Goal: Task Accomplishment & Management: Manage account settings

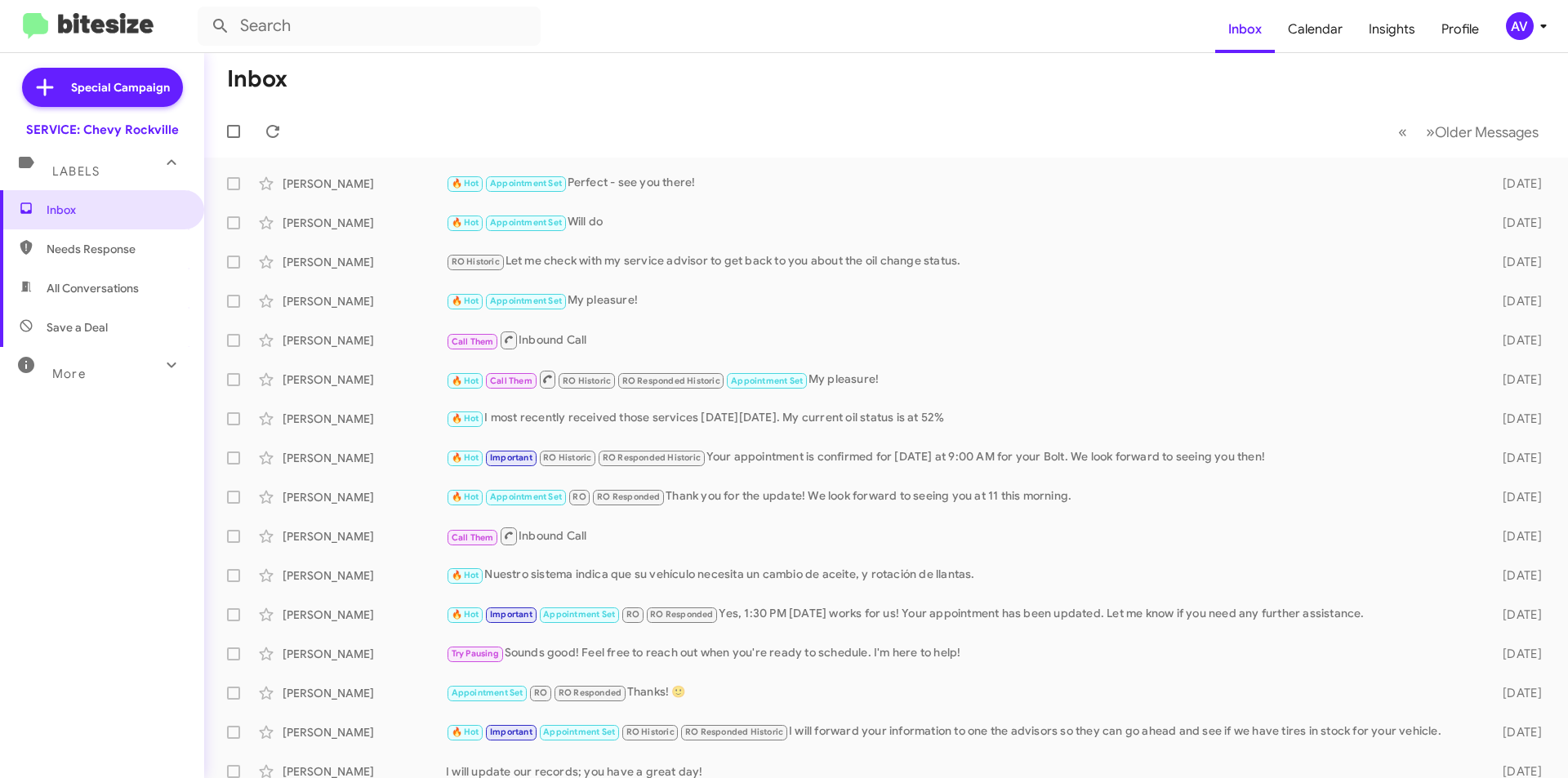
click at [1538, 27] on icon at bounding box center [1543, 26] width 20 height 20
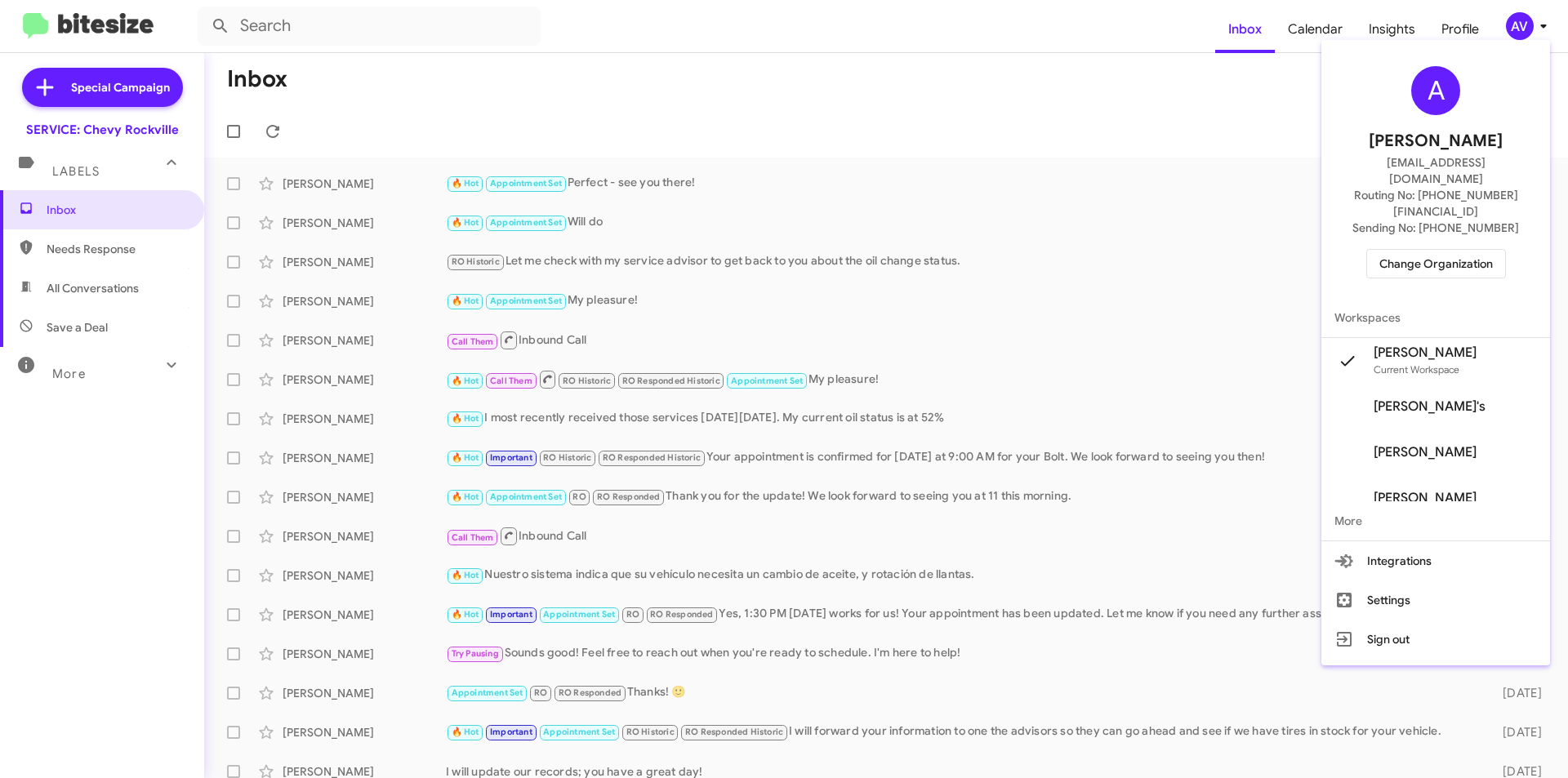
click at [1454, 249] on span "Change Organization" at bounding box center [1436, 263] width 113 height 28
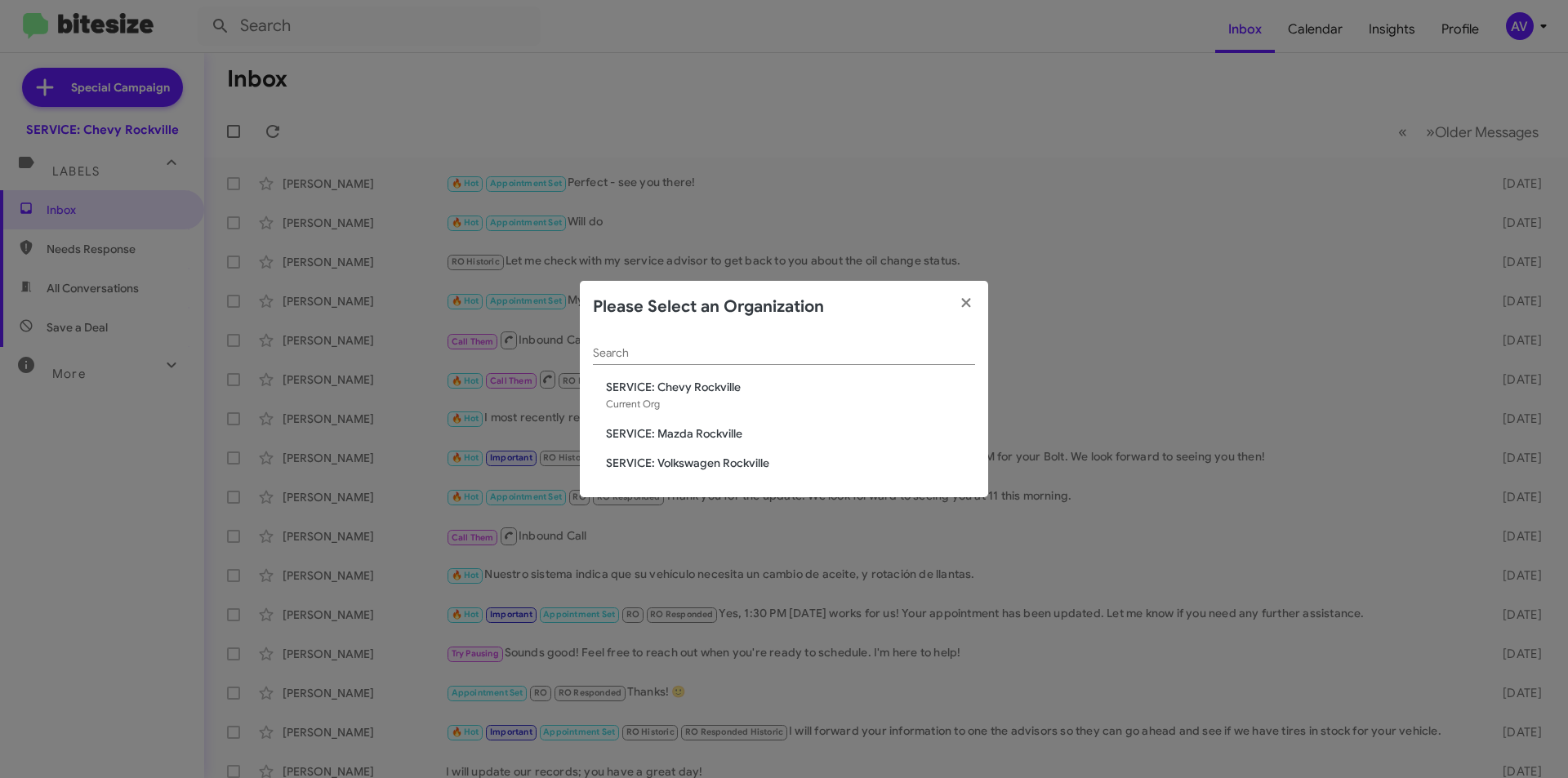
click at [694, 428] on span "SERVICE: Mazda Rockville" at bounding box center [790, 433] width 369 height 16
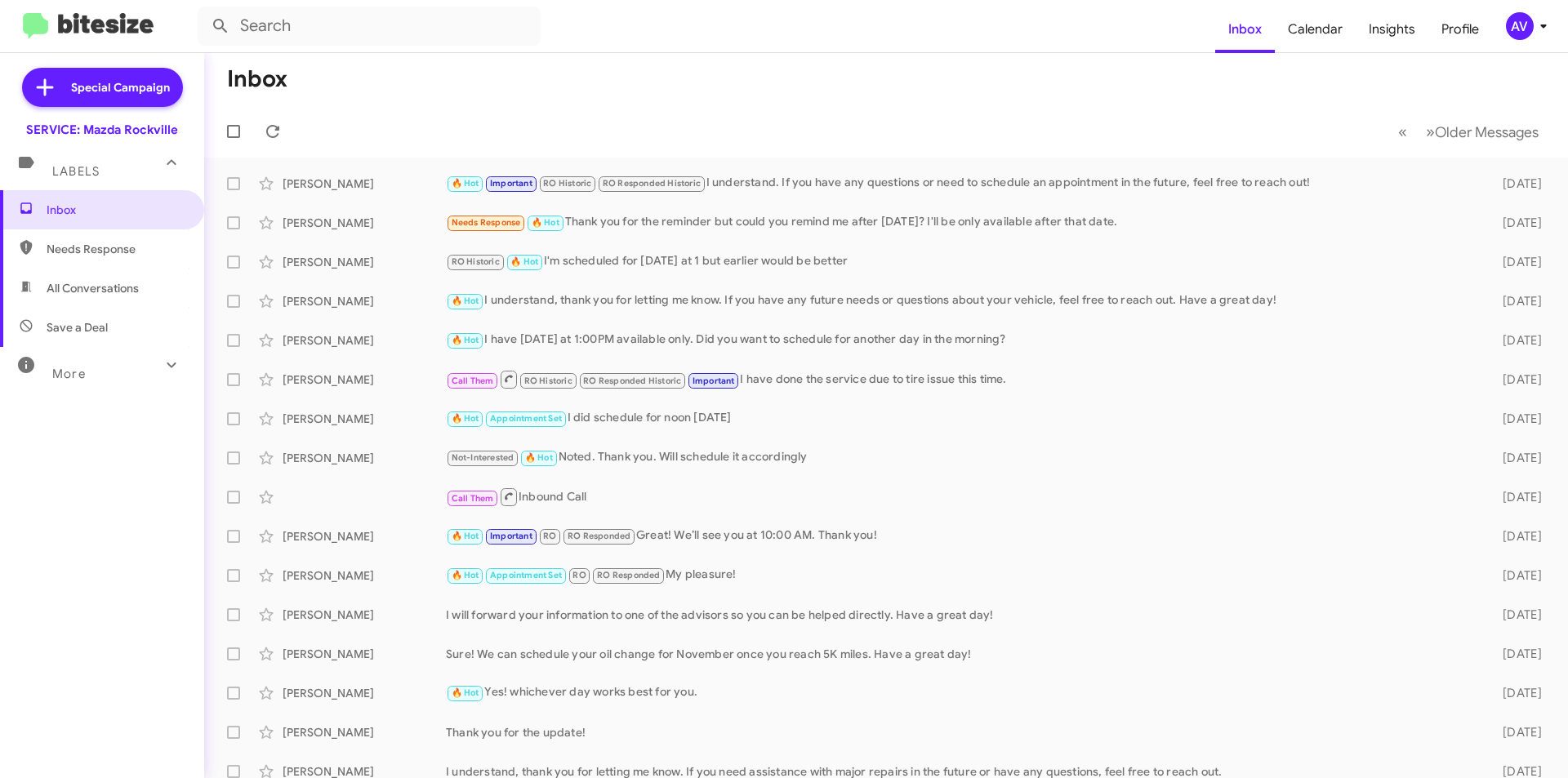
click at [1507, 22] on div "AV" at bounding box center [1519, 26] width 28 height 28
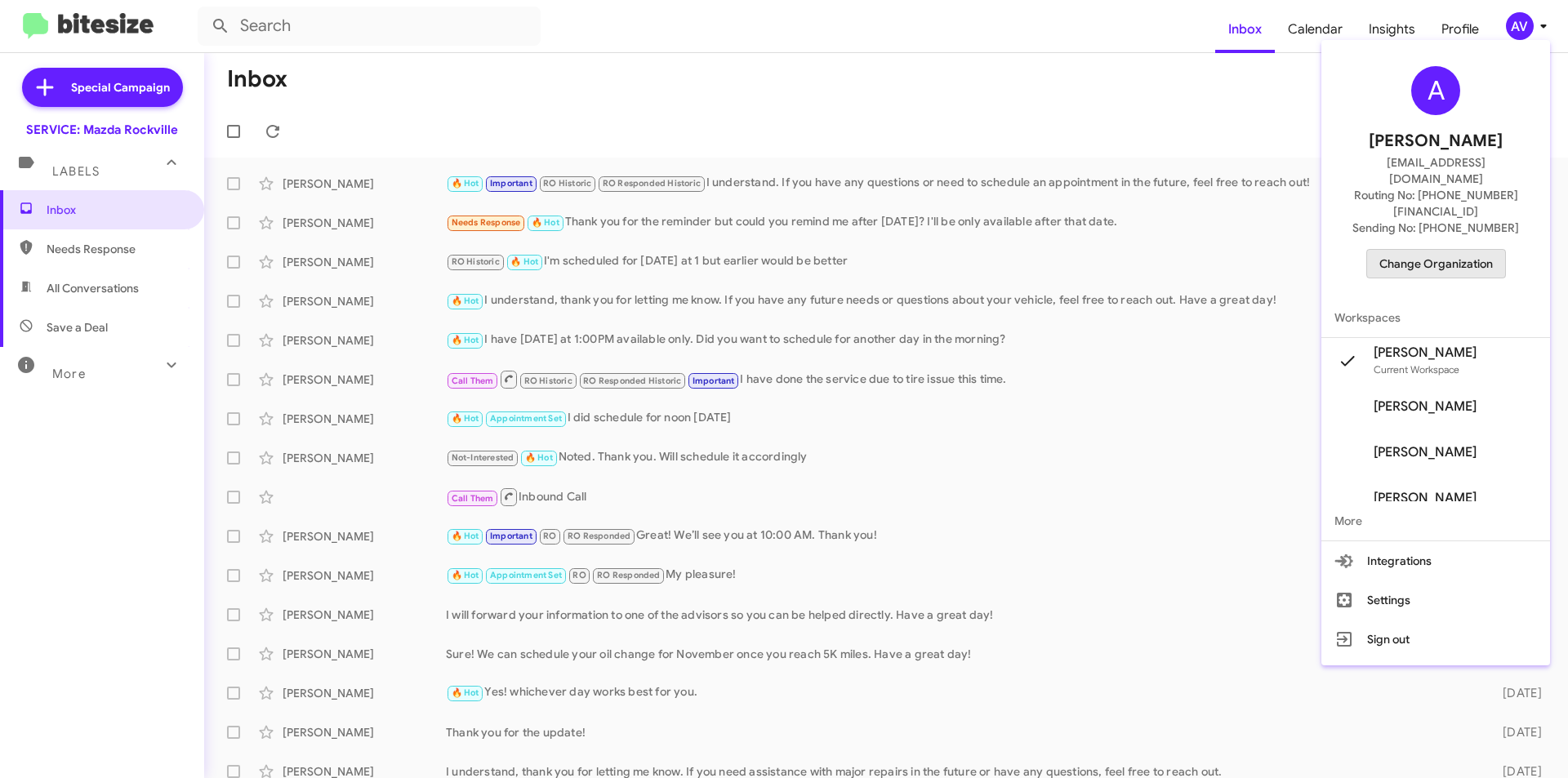
click at [1483, 249] on span "Change Organization" at bounding box center [1436, 263] width 113 height 28
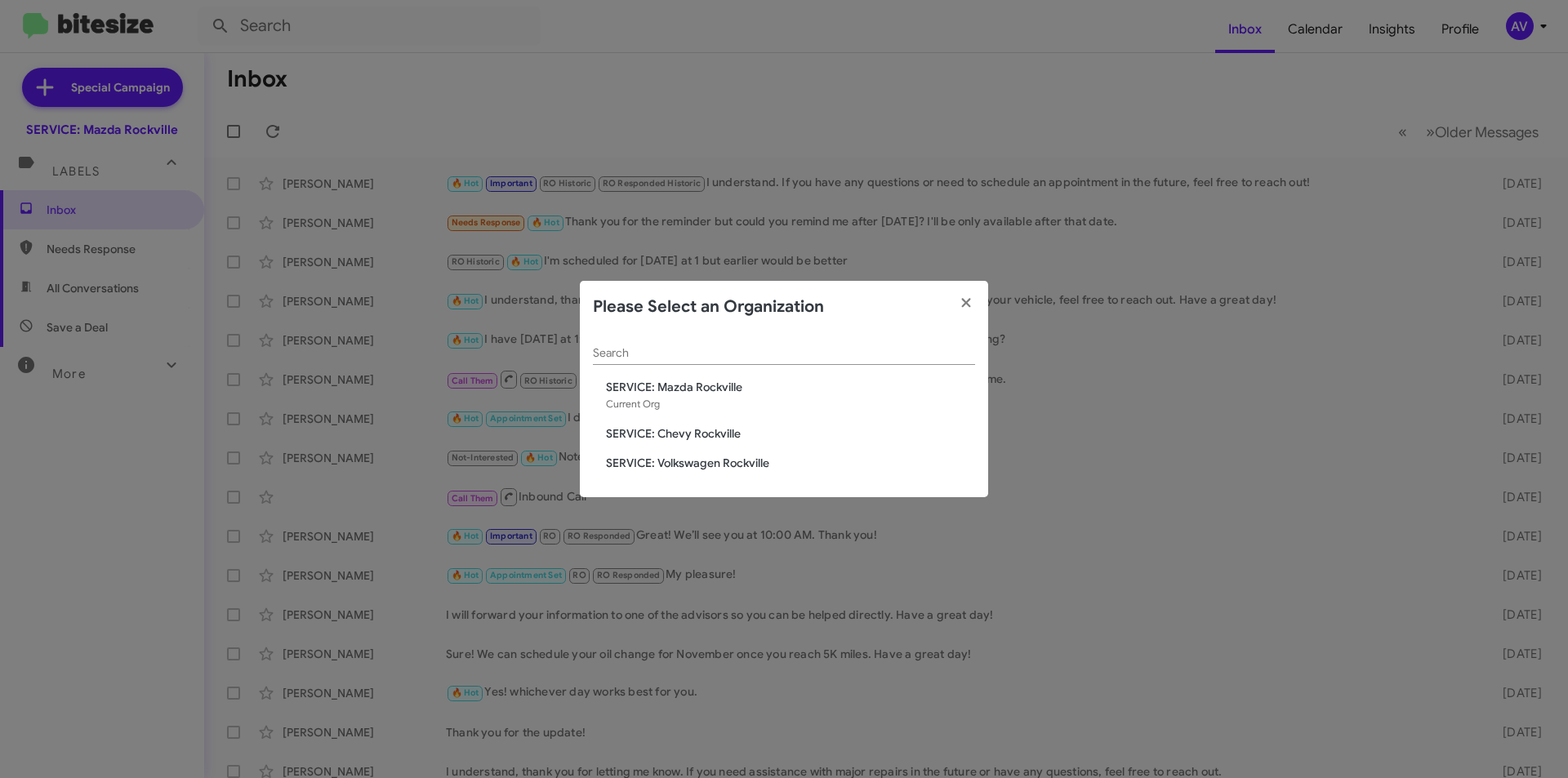
click at [719, 456] on span "SERVICE: Volkswagen Rockville" at bounding box center [790, 463] width 369 height 16
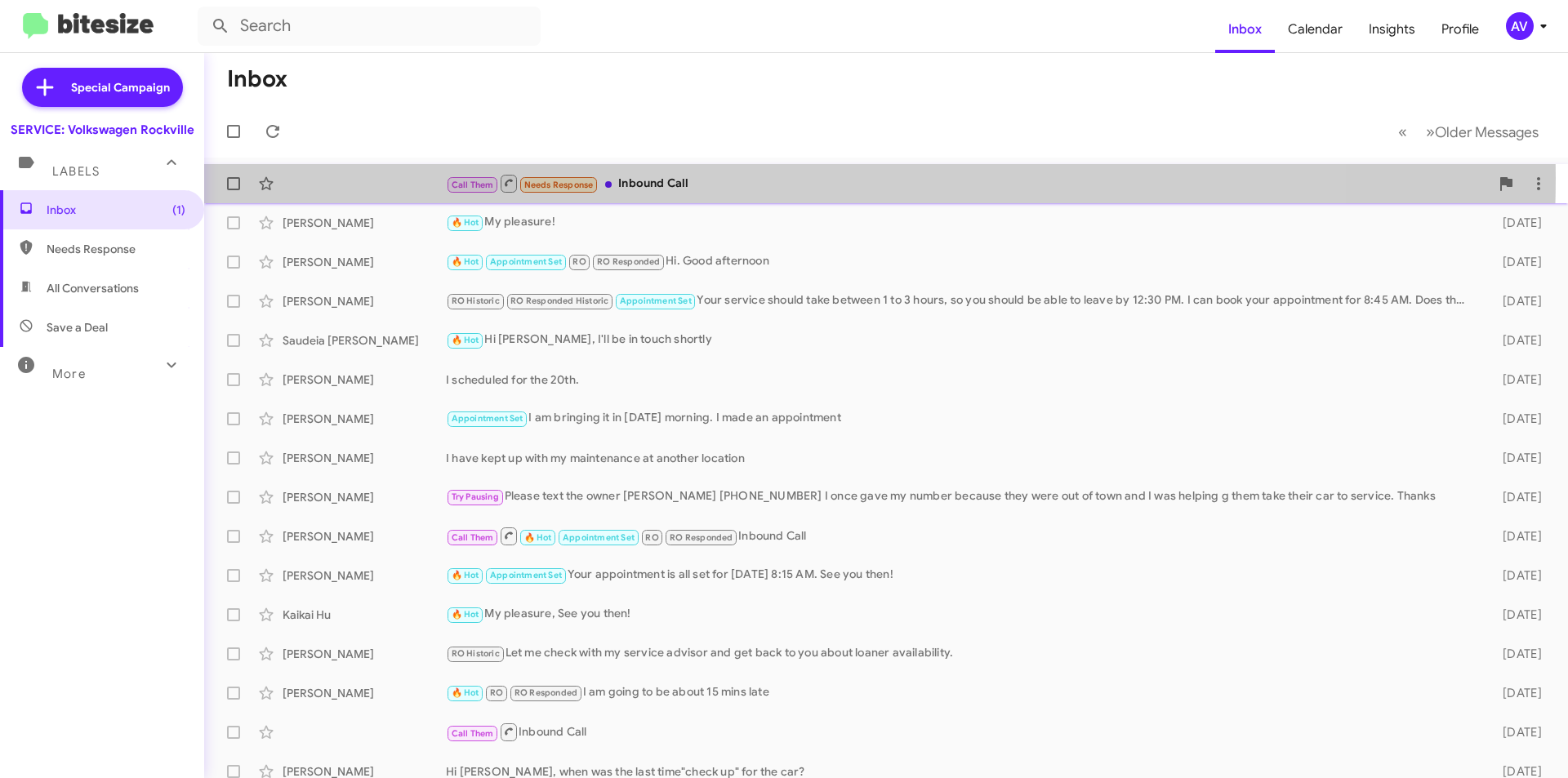
click at [724, 178] on div "Call Them Needs Response Inbound Call" at bounding box center [967, 183] width 1043 height 20
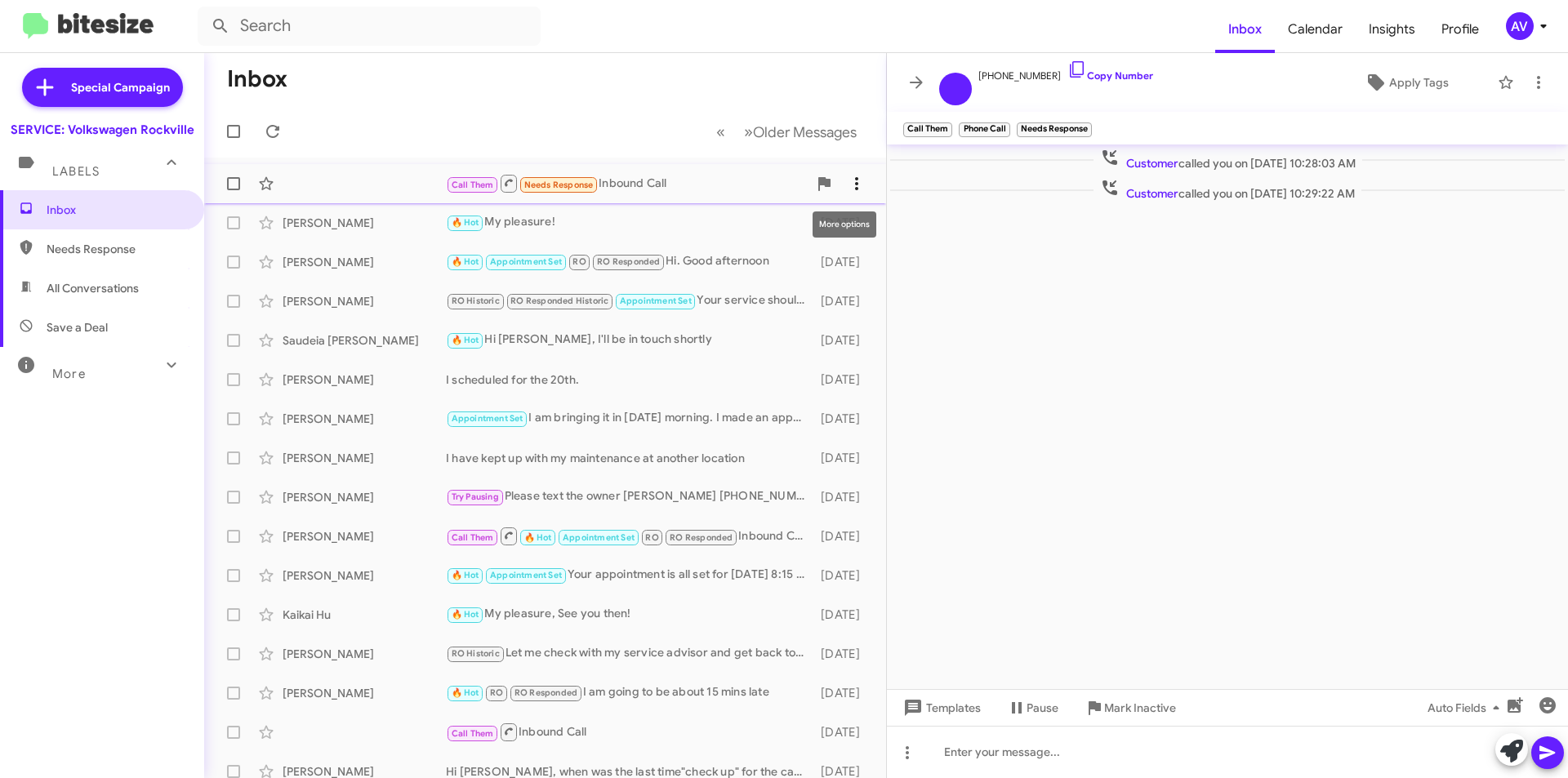
click at [853, 190] on icon at bounding box center [856, 184] width 20 height 20
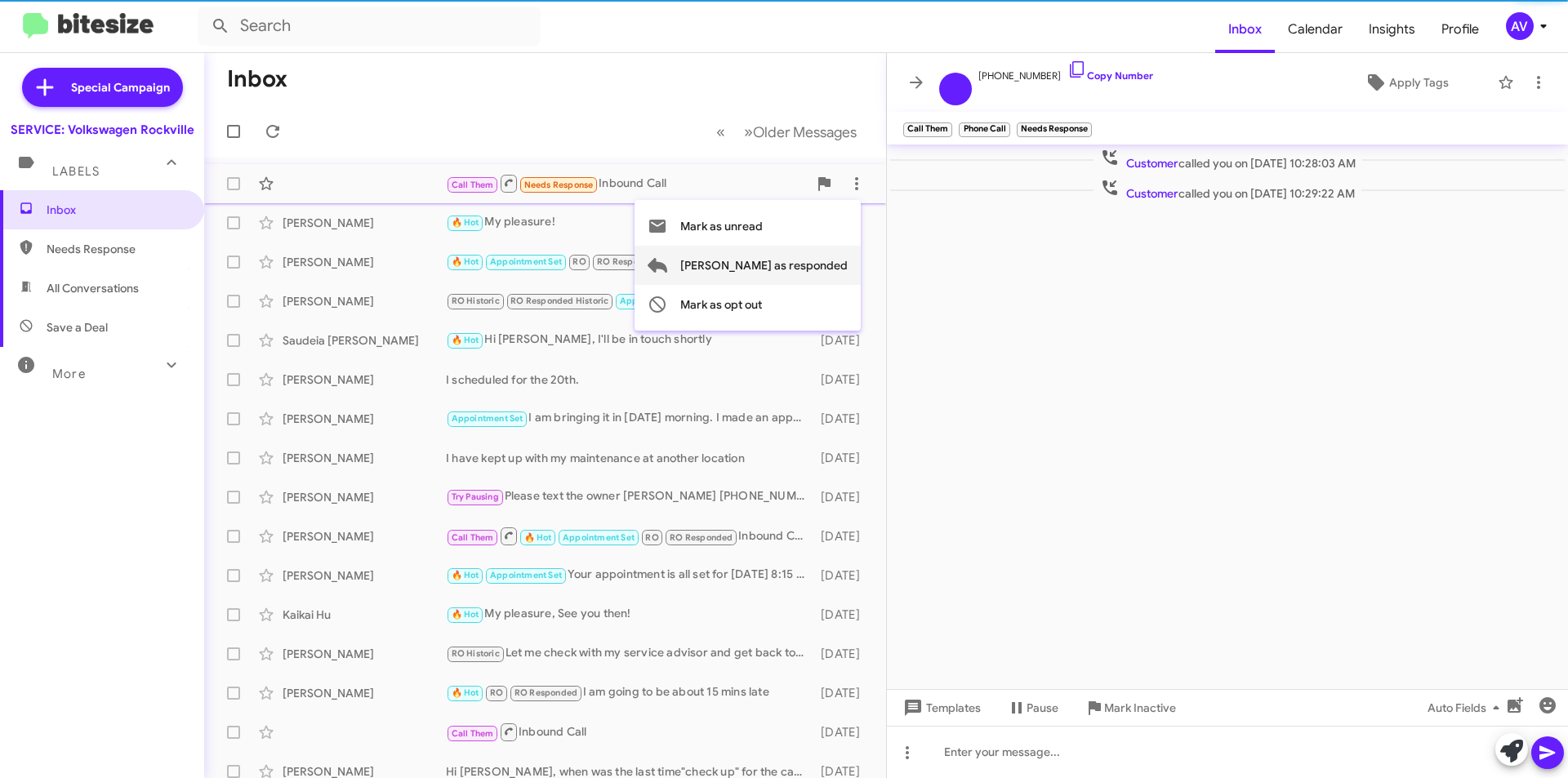
click at [809, 267] on span "Mark as responded" at bounding box center [764, 265] width 168 height 39
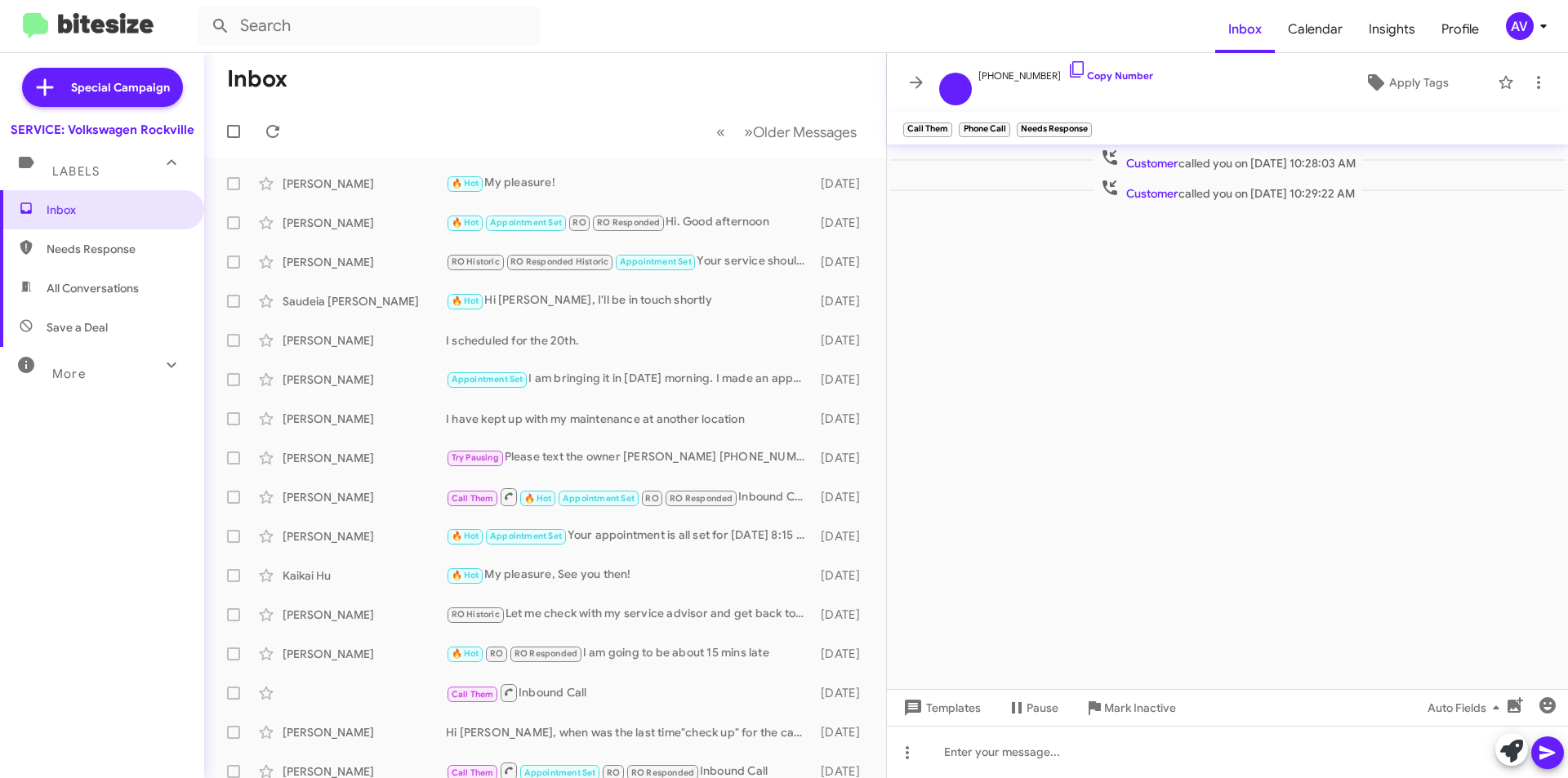
click at [1521, 31] on div "AV" at bounding box center [1519, 26] width 28 height 28
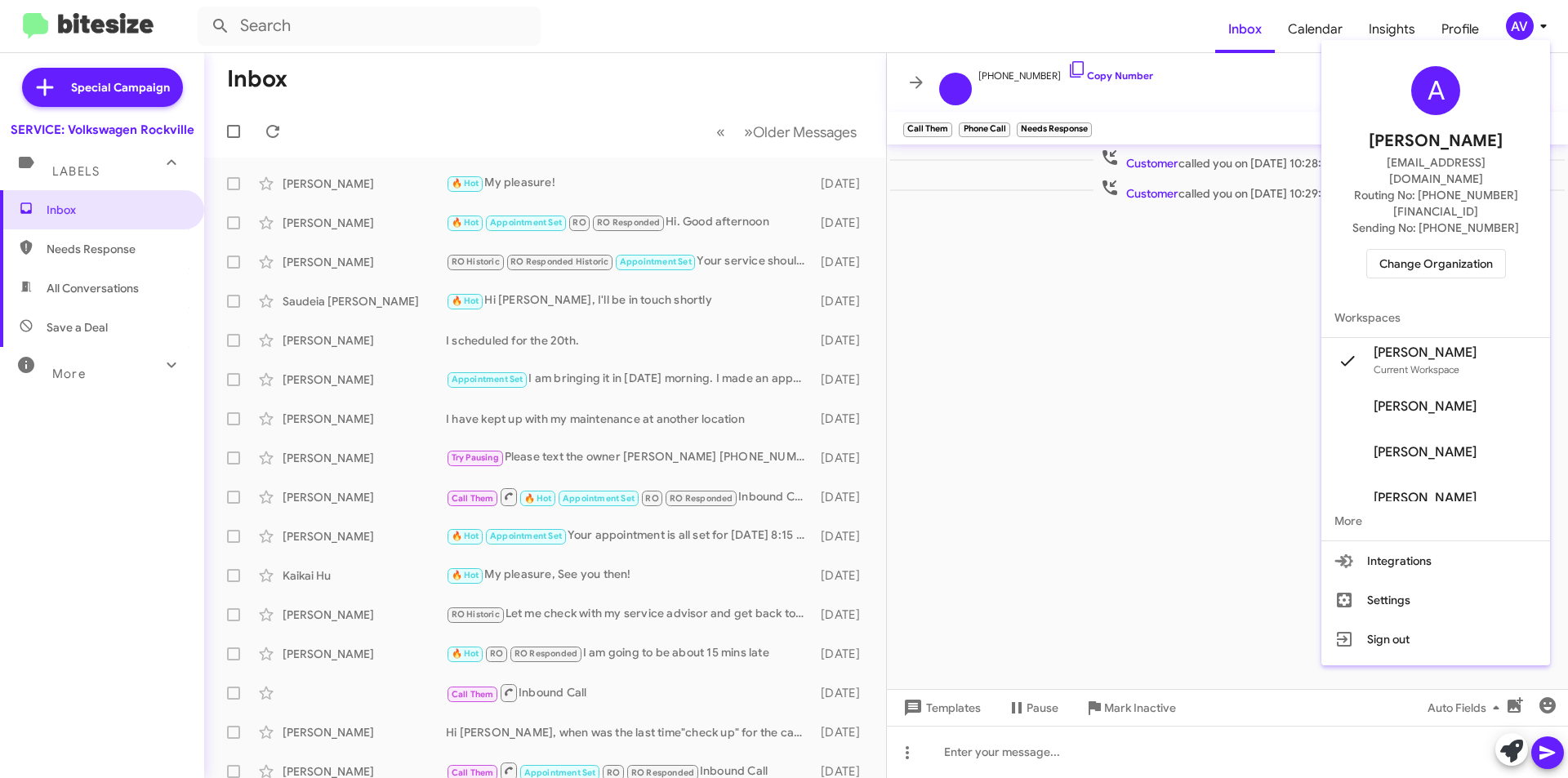
click at [1412, 249] on span "Change Organization" at bounding box center [1436, 263] width 113 height 28
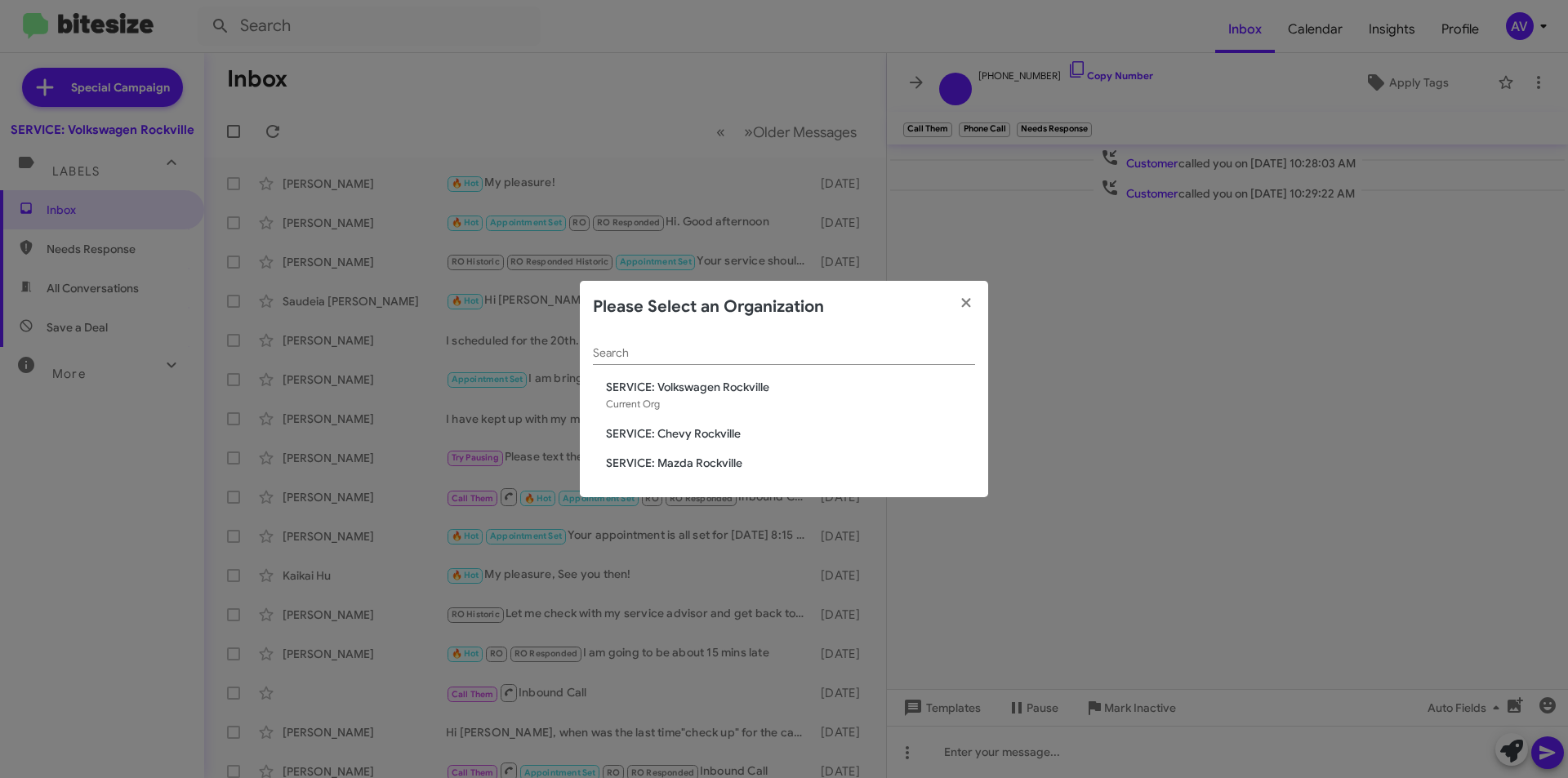
click at [695, 433] on span "SERVICE: Chevy Rockville" at bounding box center [790, 433] width 369 height 16
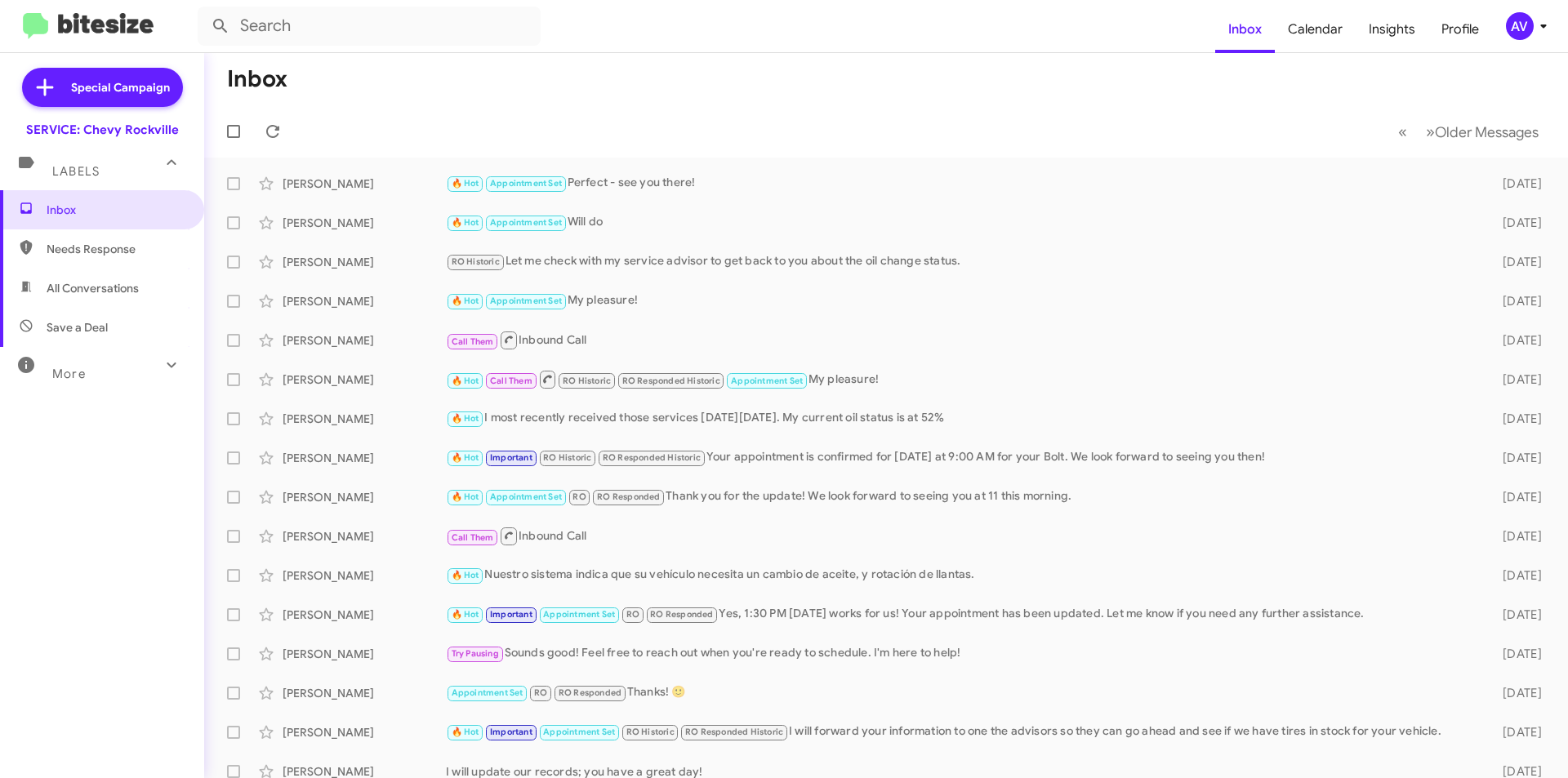
click at [1518, 26] on div "AV" at bounding box center [1519, 26] width 28 height 28
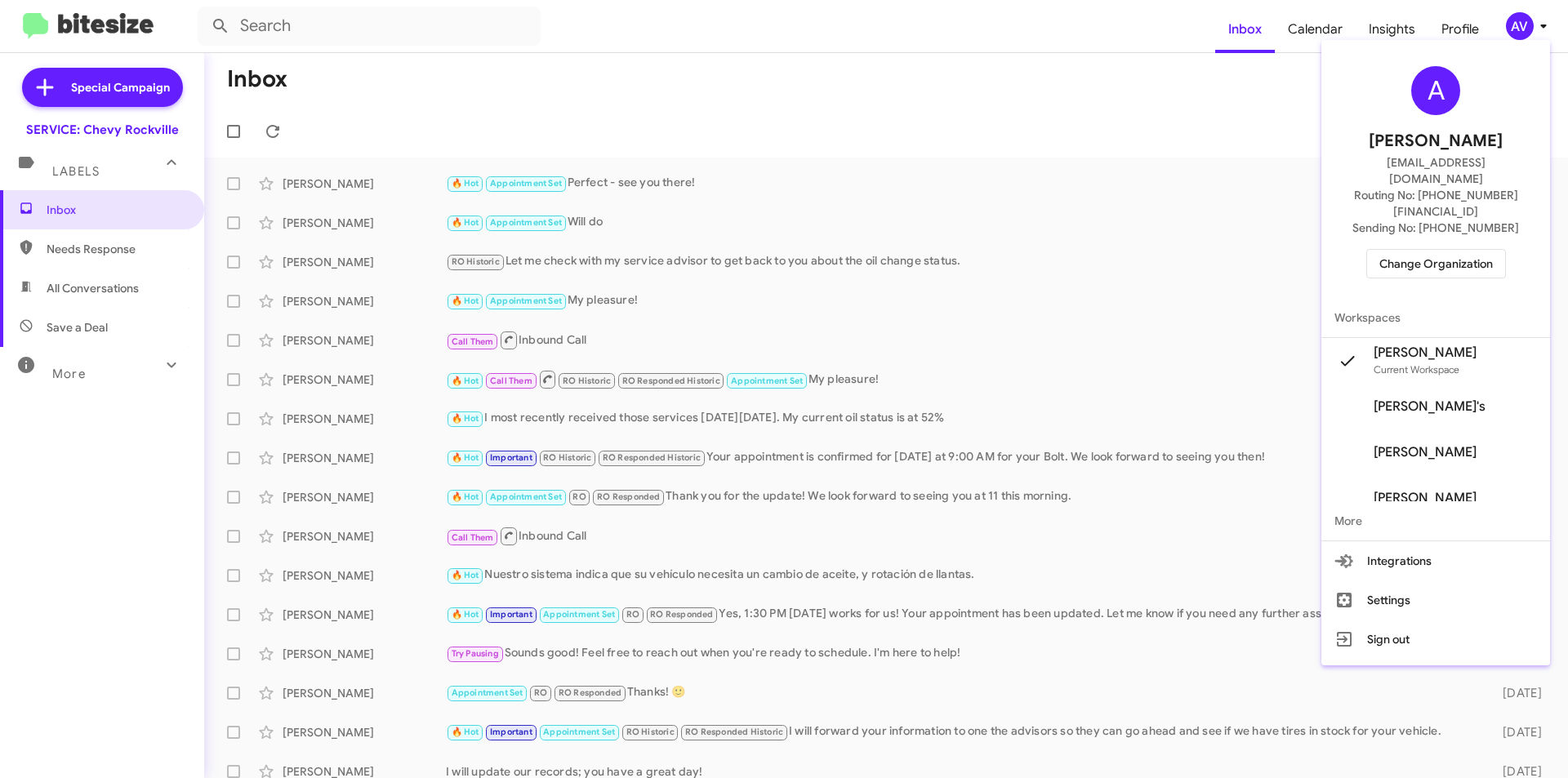
click at [1458, 249] on span "Change Organization" at bounding box center [1436, 263] width 113 height 28
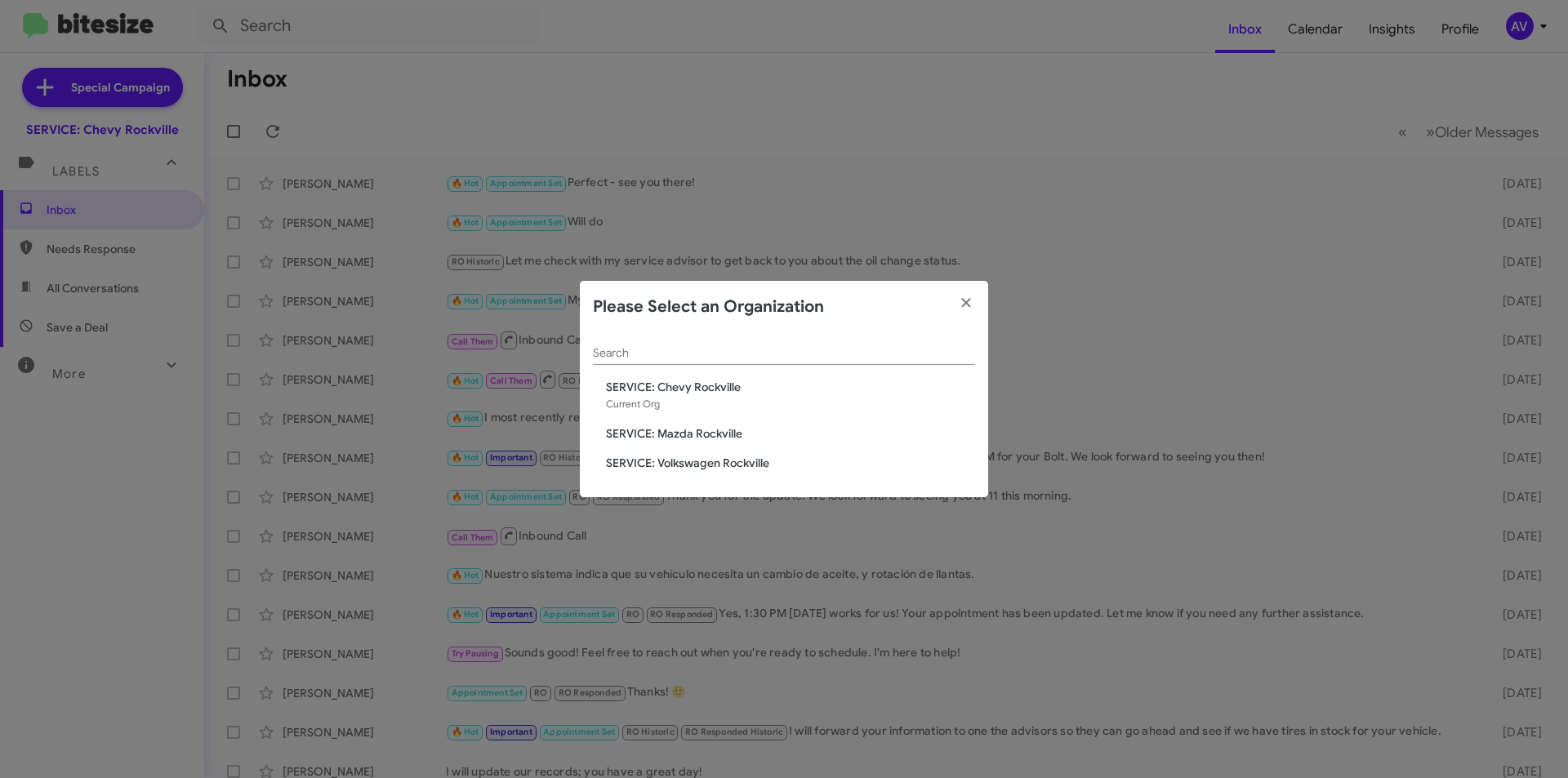
click at [740, 436] on span "SERVICE: Mazda Rockville" at bounding box center [790, 433] width 369 height 16
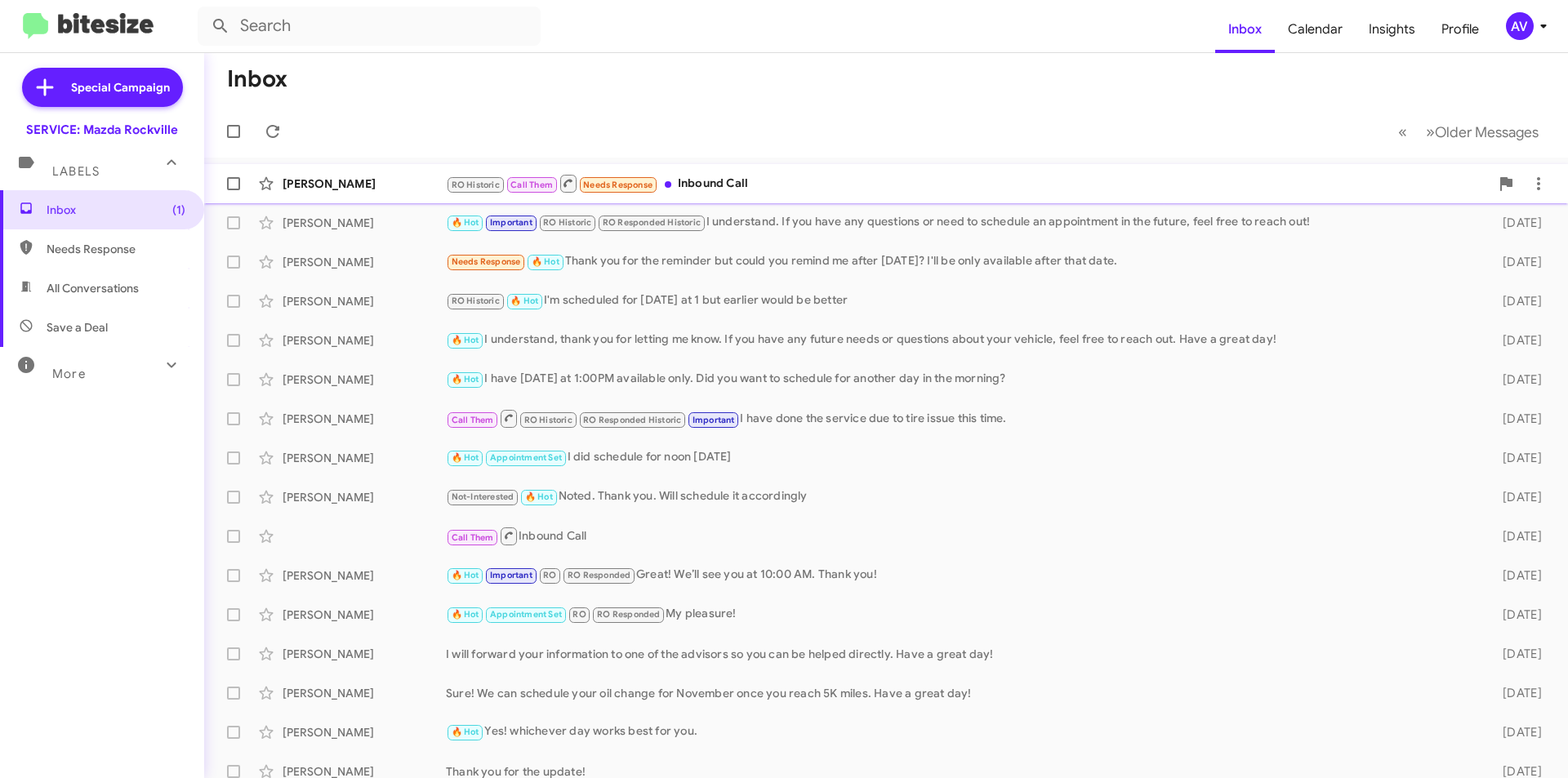
click at [1201, 175] on div "RO Historic Call Them Needs Response Inbound Call" at bounding box center [967, 183] width 1043 height 20
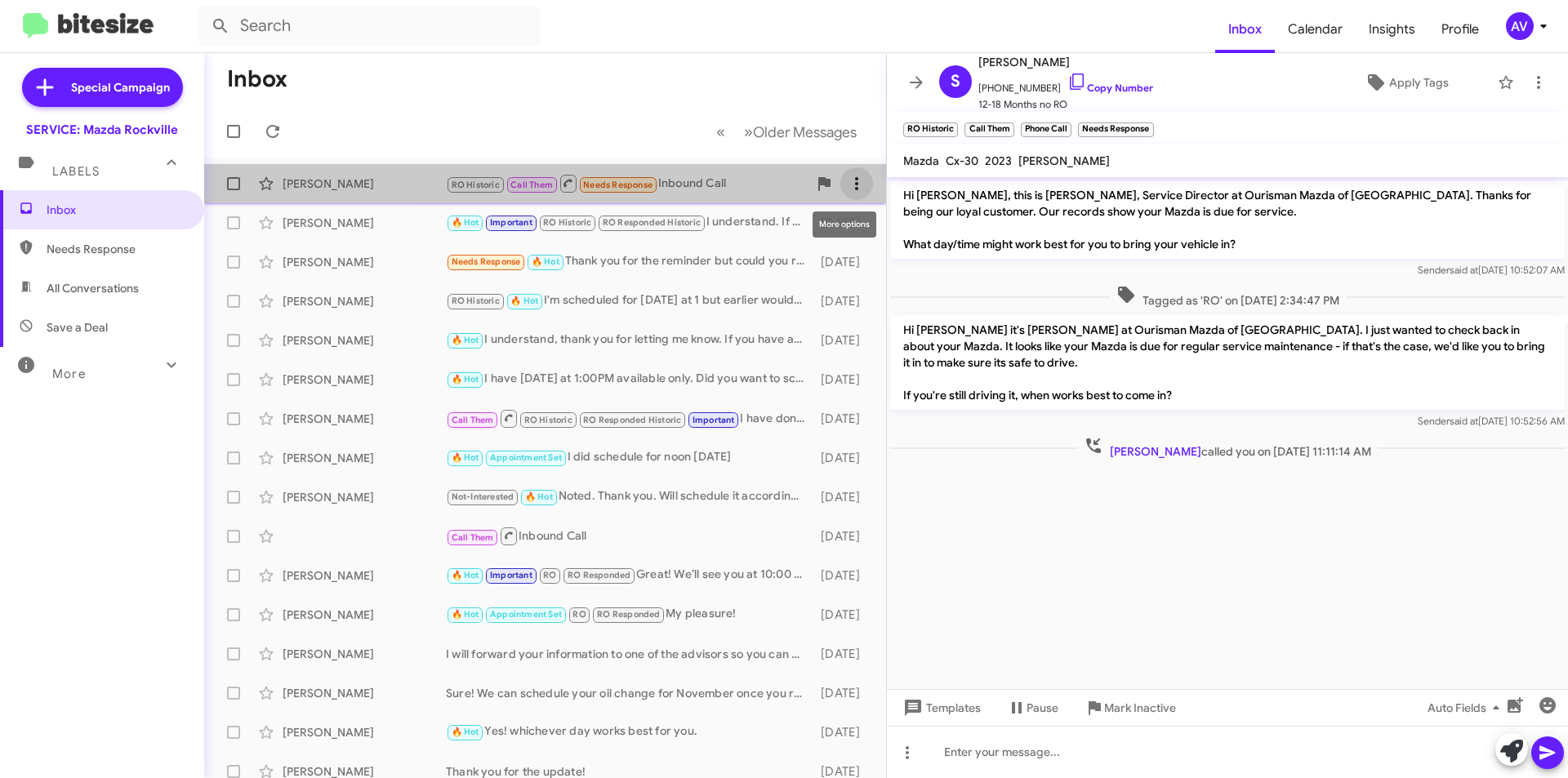
click at [855, 179] on icon at bounding box center [856, 184] width 3 height 13
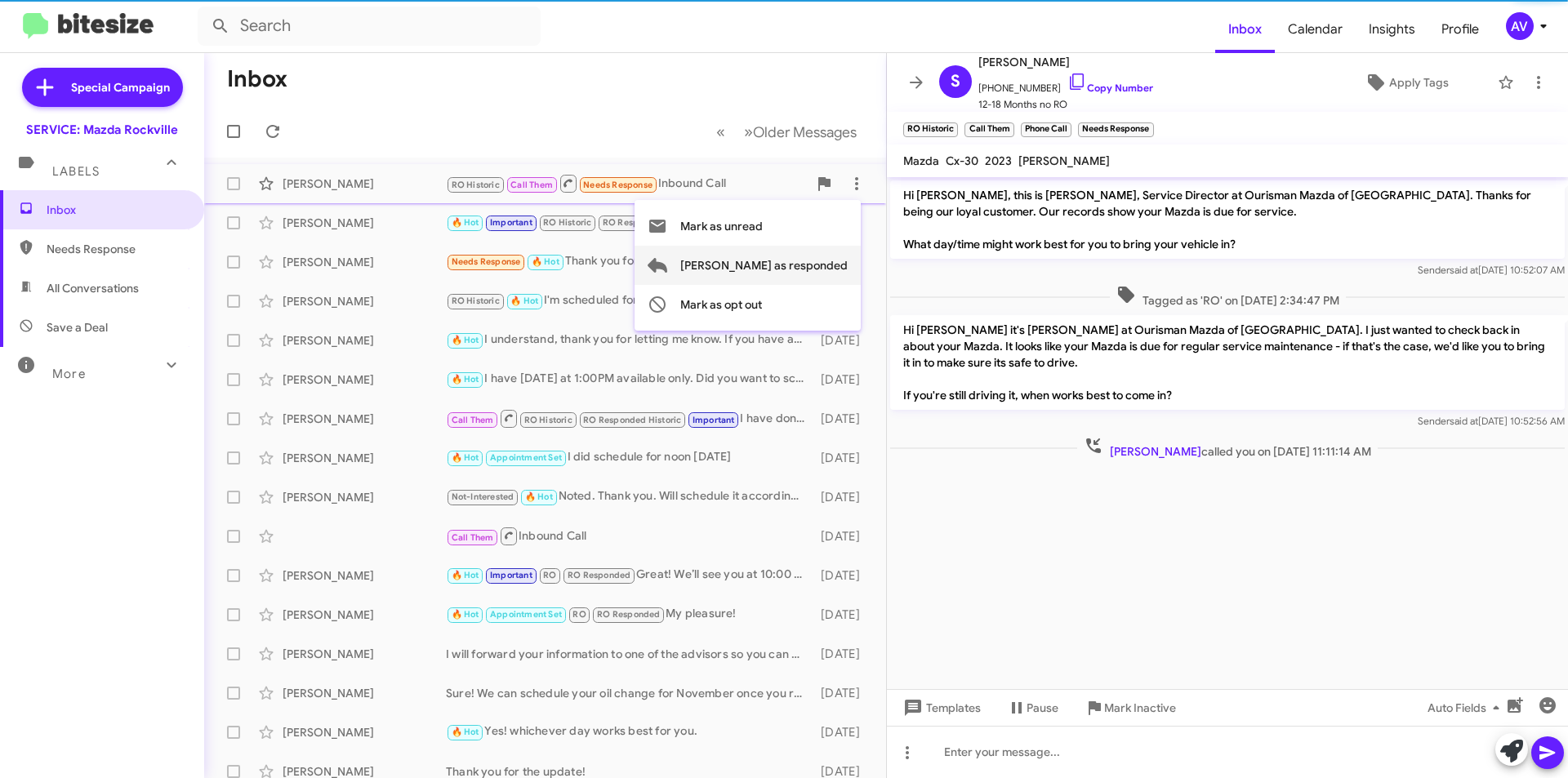
click at [782, 258] on span "Mark as responded" at bounding box center [764, 265] width 168 height 39
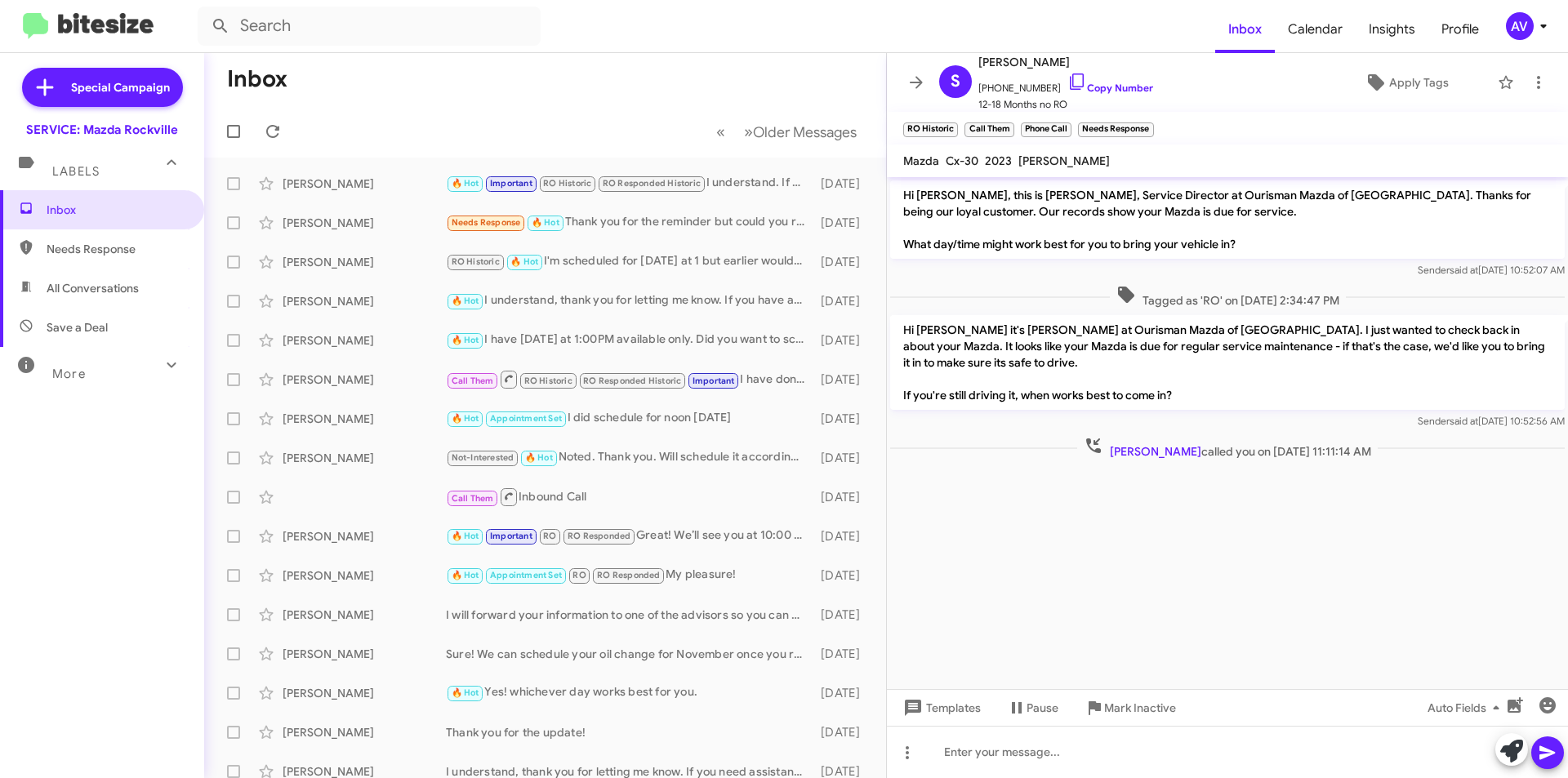
click at [1502, 34] on button "AV" at bounding box center [1520, 26] width 58 height 28
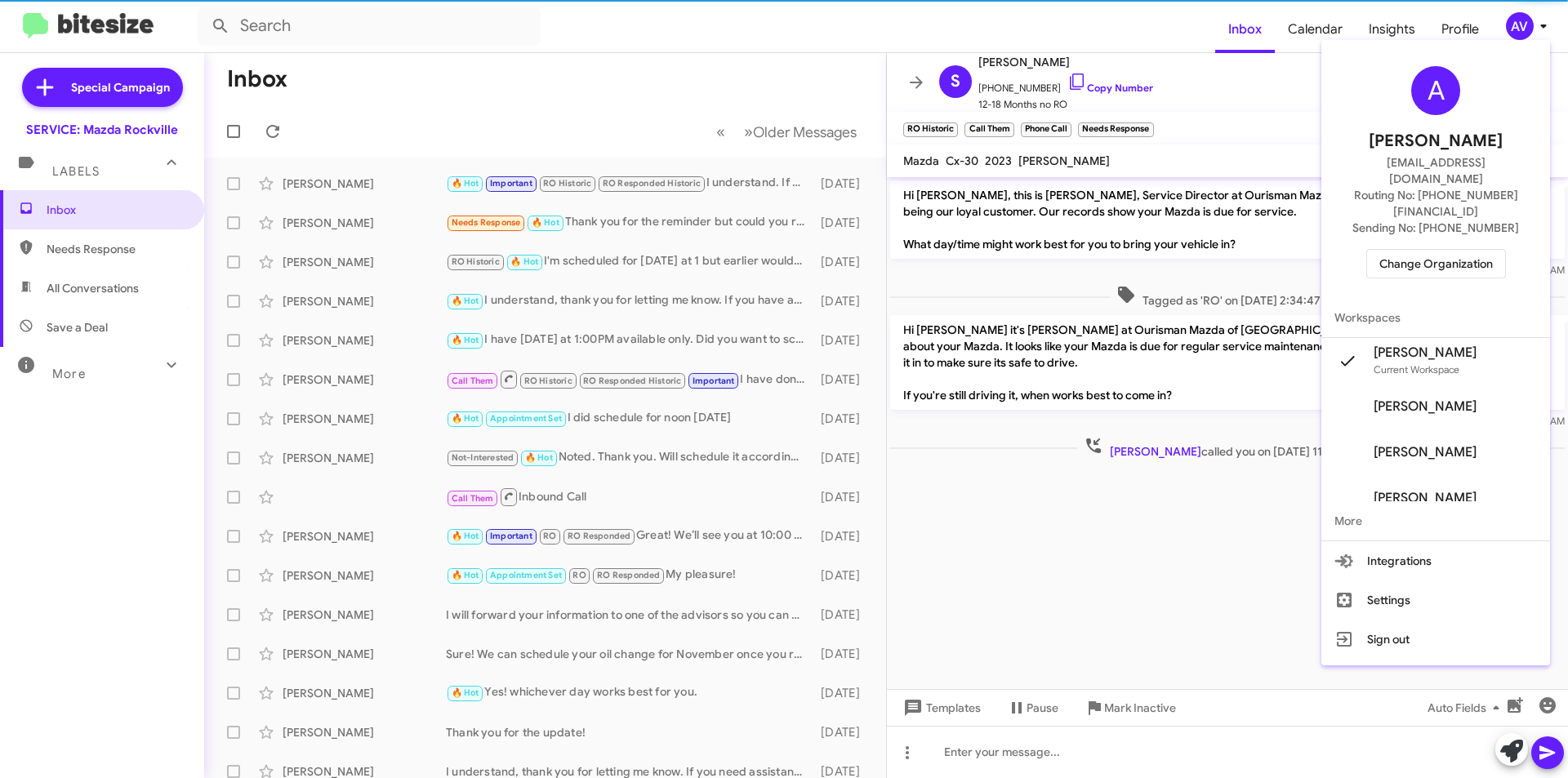
click at [1432, 249] on span "Change Organization" at bounding box center [1436, 263] width 113 height 28
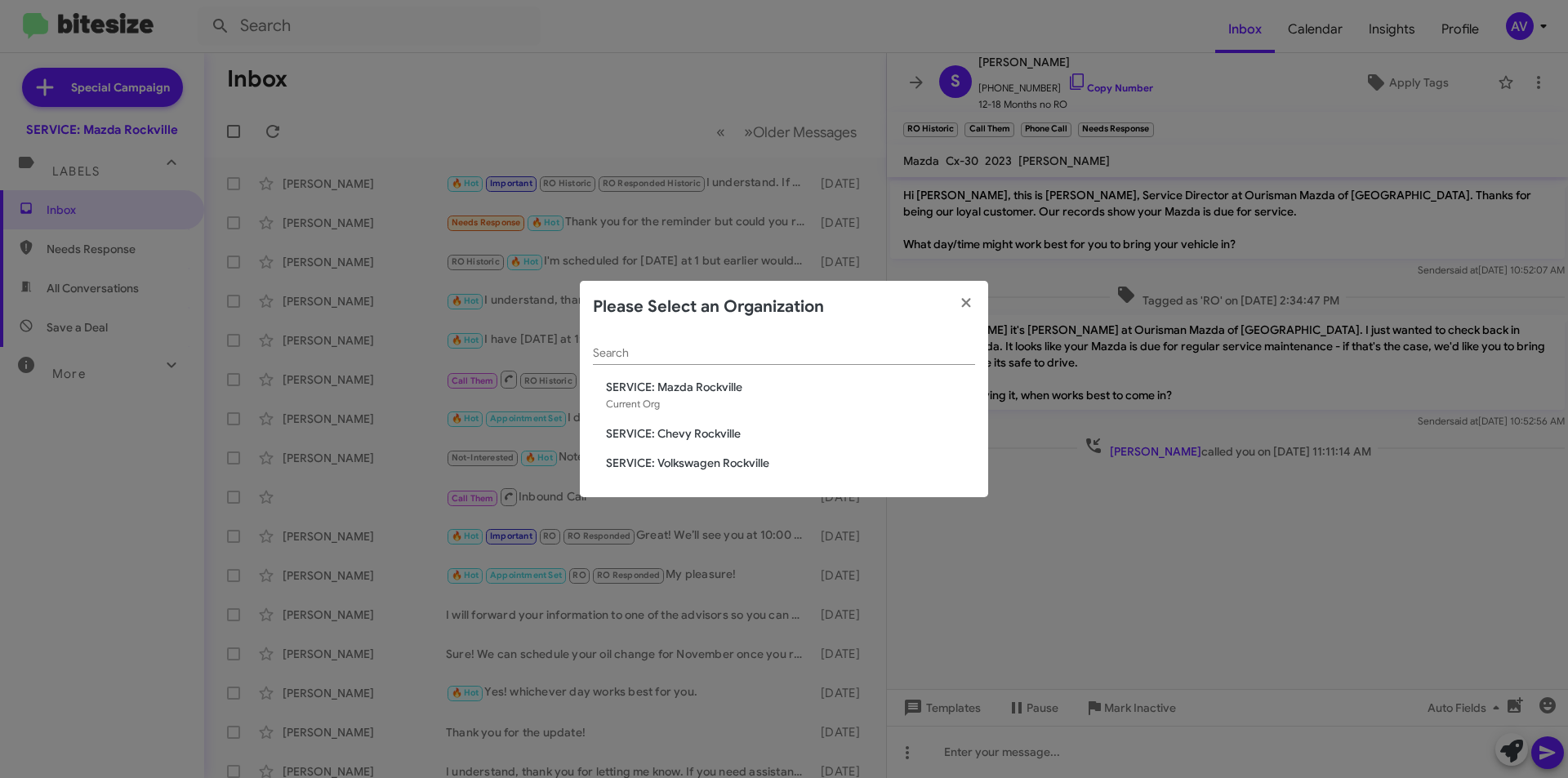
click at [761, 435] on span "SERVICE: Chevy Rockville" at bounding box center [790, 433] width 369 height 16
